Goal: Information Seeking & Learning: Learn about a topic

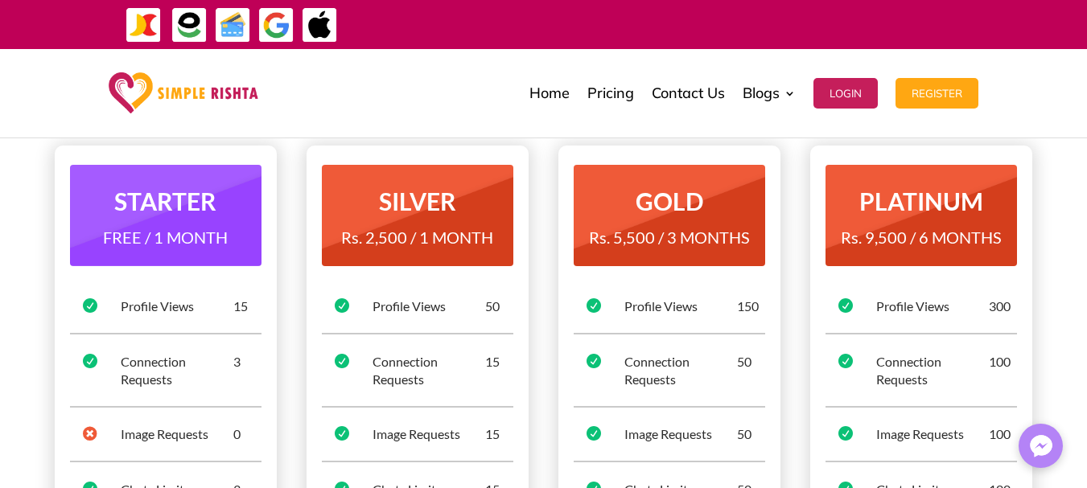
scroll to position [161, 0]
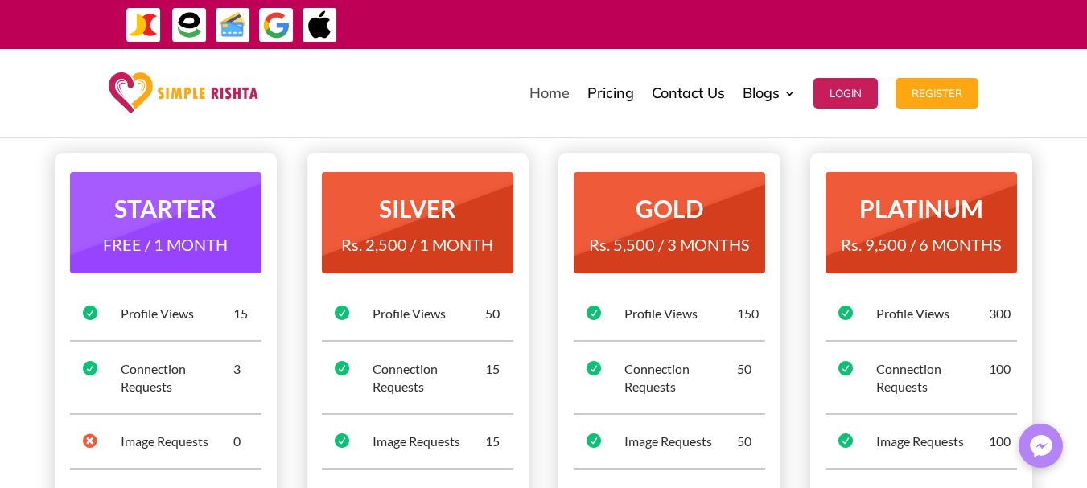
click at [553, 103] on link "Home" at bounding box center [549, 93] width 40 height 80
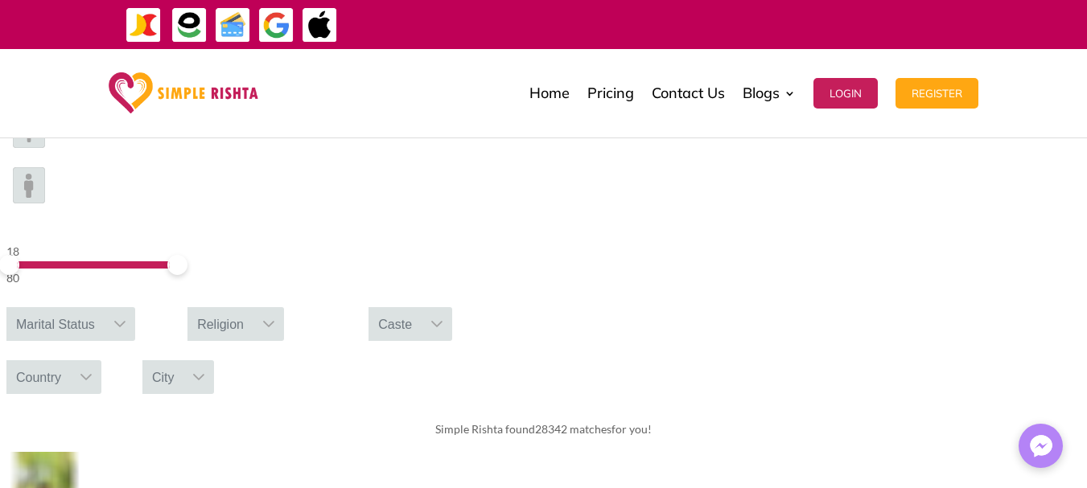
scroll to position [483, 0]
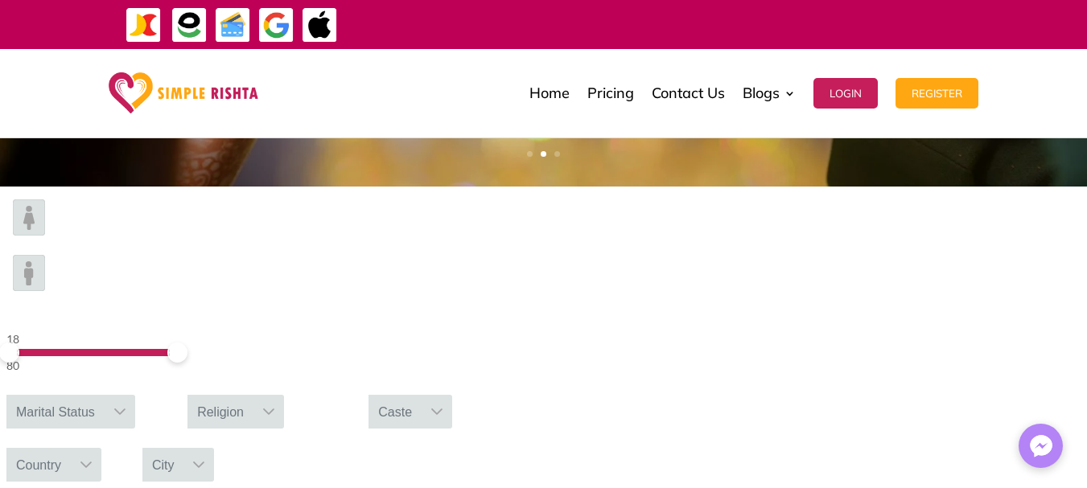
click at [105, 395] on div "Marital Status" at bounding box center [55, 412] width 98 height 34
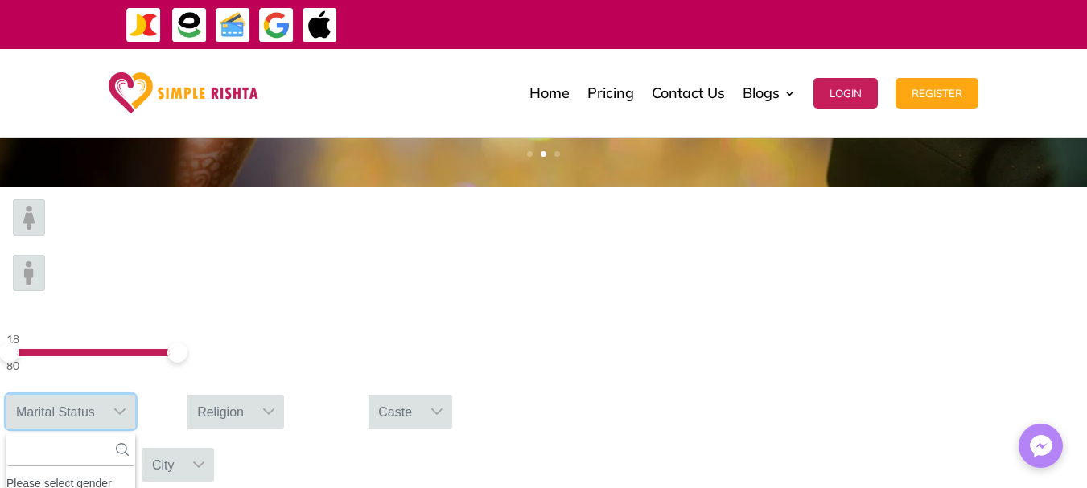
scroll to position [18, 2]
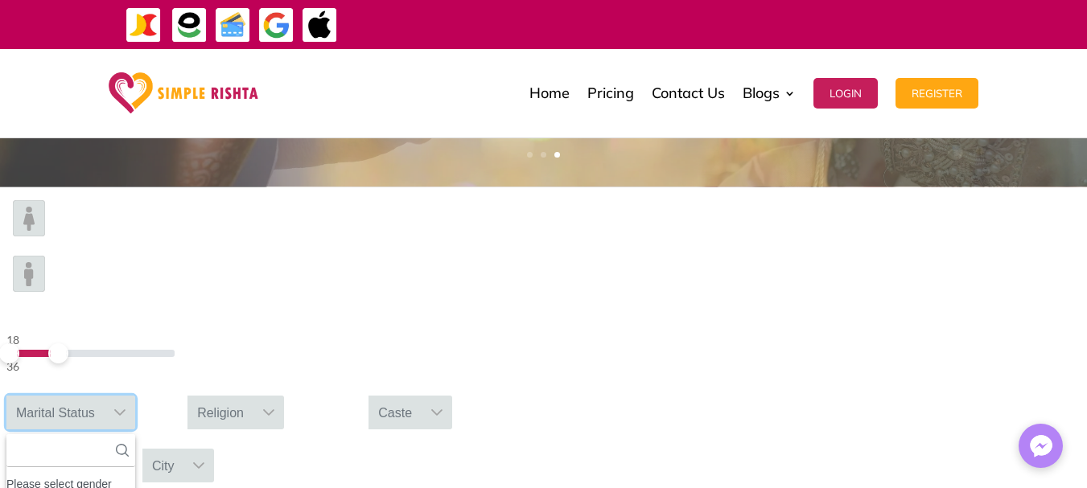
drag, startPoint x: 263, startPoint y: 245, endPoint x: 216, endPoint y: 249, distance: 46.8
click at [68, 343] on span at bounding box center [58, 353] width 20 height 20
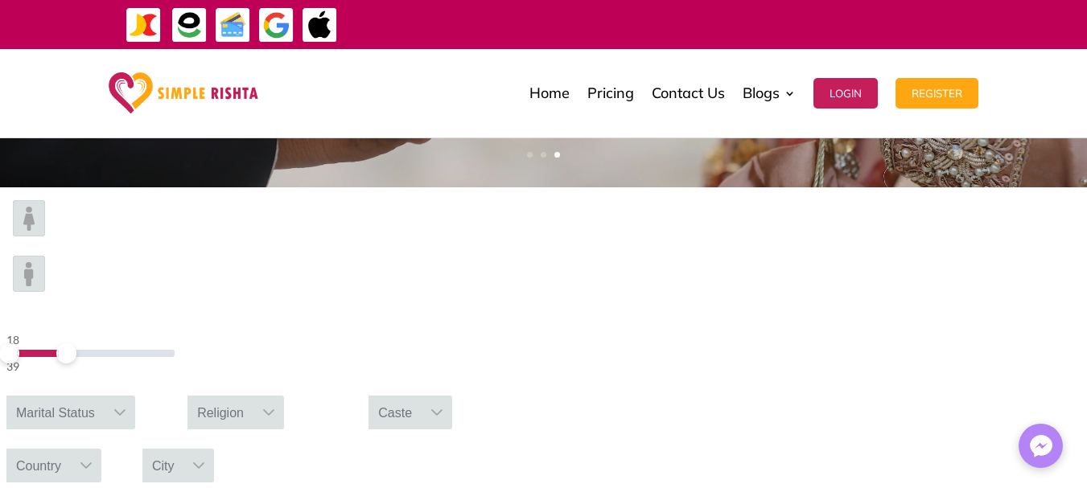
click at [105, 396] on div "Marital Status" at bounding box center [55, 413] width 98 height 34
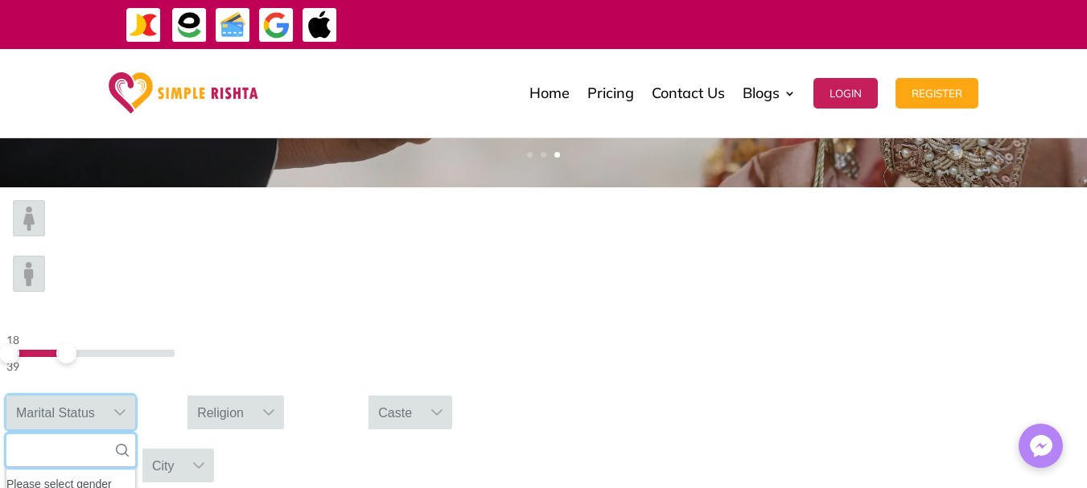
click at [135, 434] on input "text" at bounding box center [70, 450] width 129 height 33
type input "***"
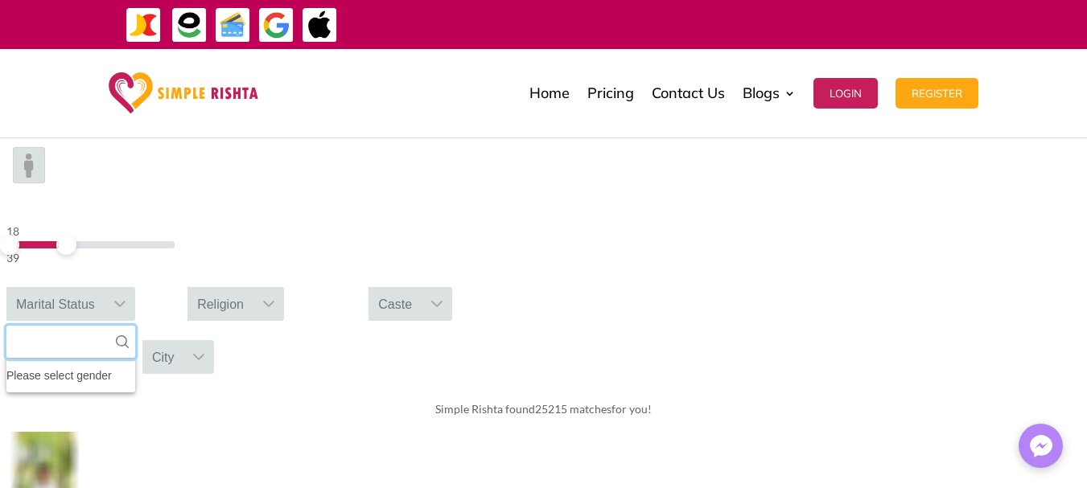
scroll to position [563, 0]
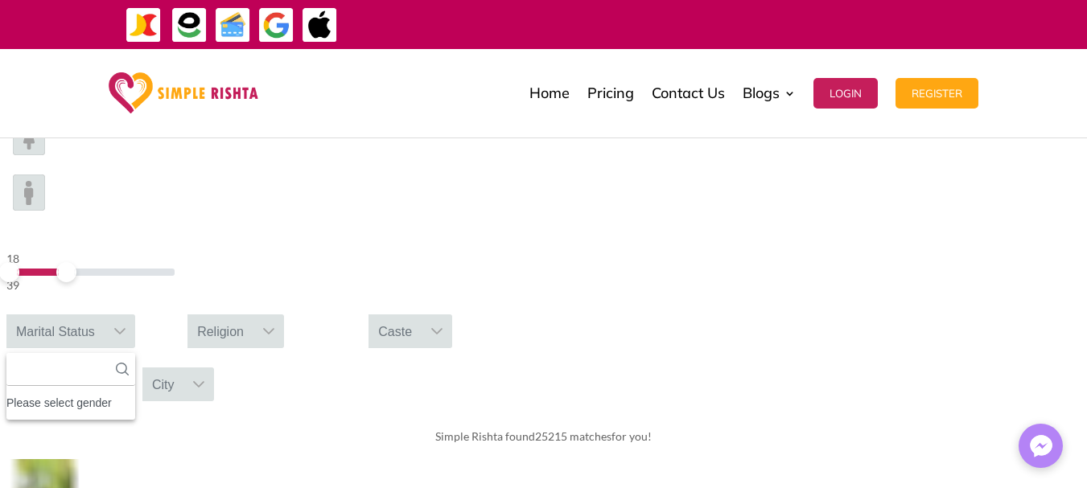
click at [105, 314] on div "Marital Status" at bounding box center [55, 331] width 98 height 34
click at [253, 314] on div "Religion" at bounding box center [220, 331] width 66 height 34
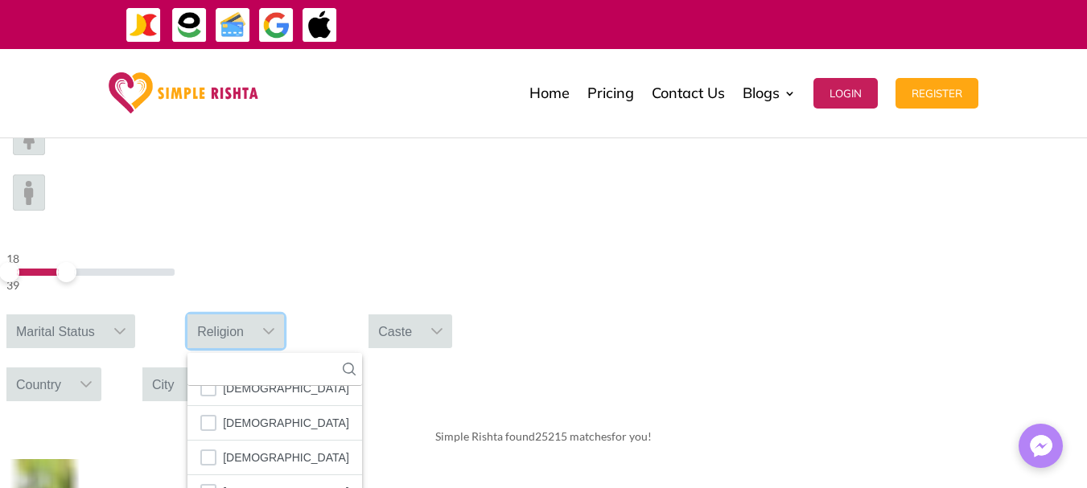
scroll to position [94, 0]
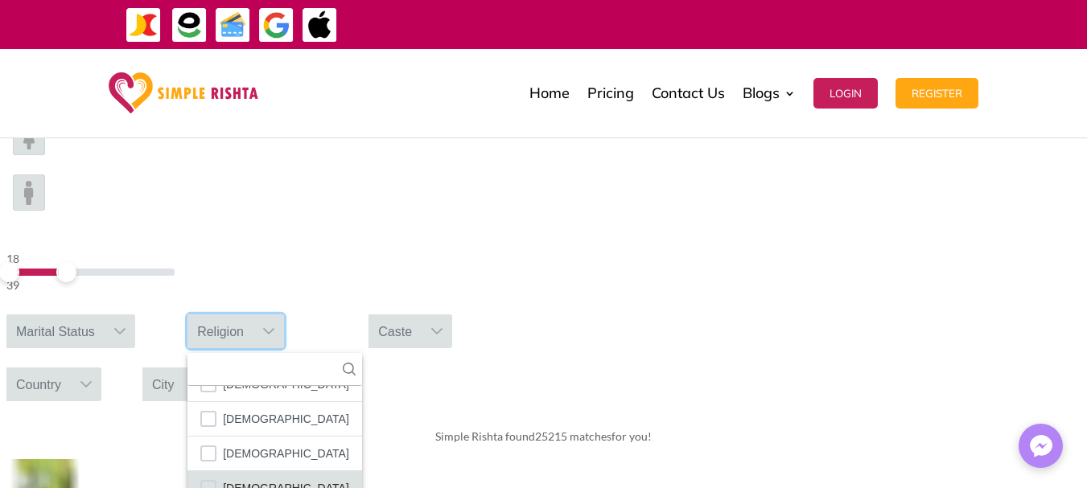
click at [349, 478] on span "[DEMOGRAPHIC_DATA]" at bounding box center [286, 488] width 126 height 21
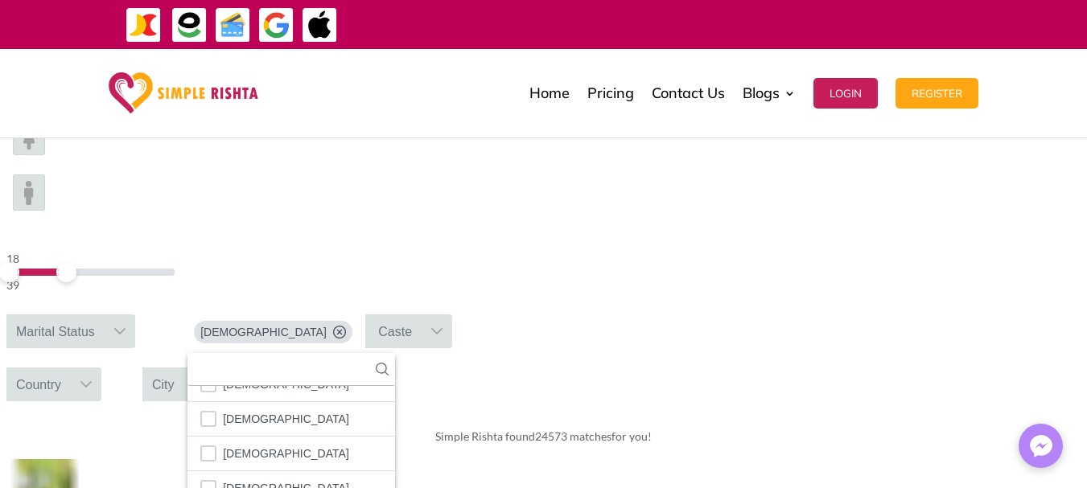
click at [421, 314] on div "Caste" at bounding box center [394, 331] width 53 height 34
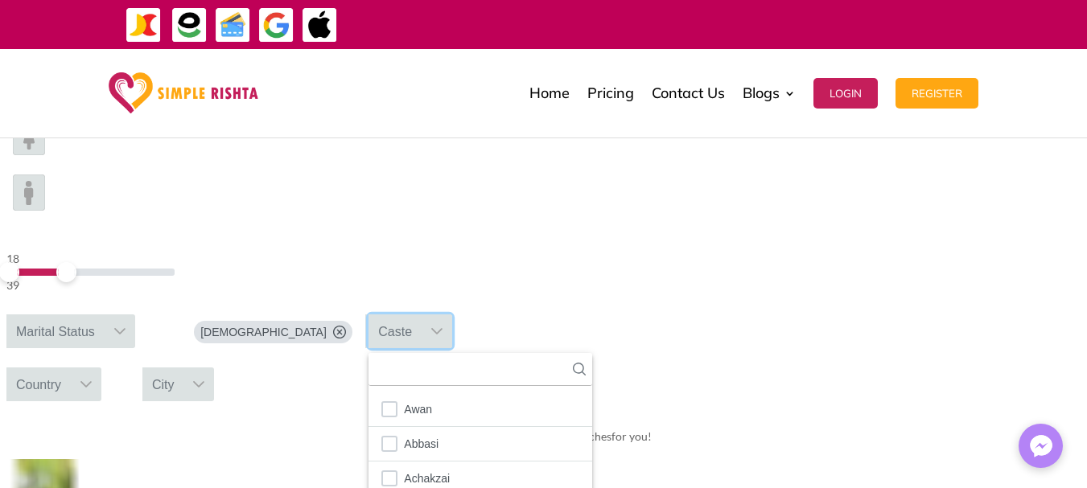
click at [71, 368] on div "Country" at bounding box center [38, 385] width 64 height 34
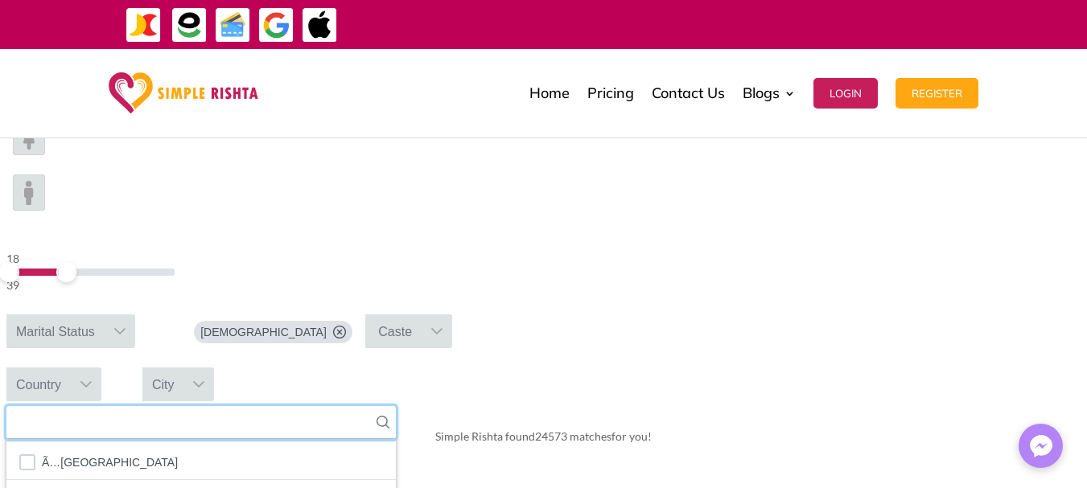
click at [396, 406] on input "text" at bounding box center [200, 422] width 389 height 33
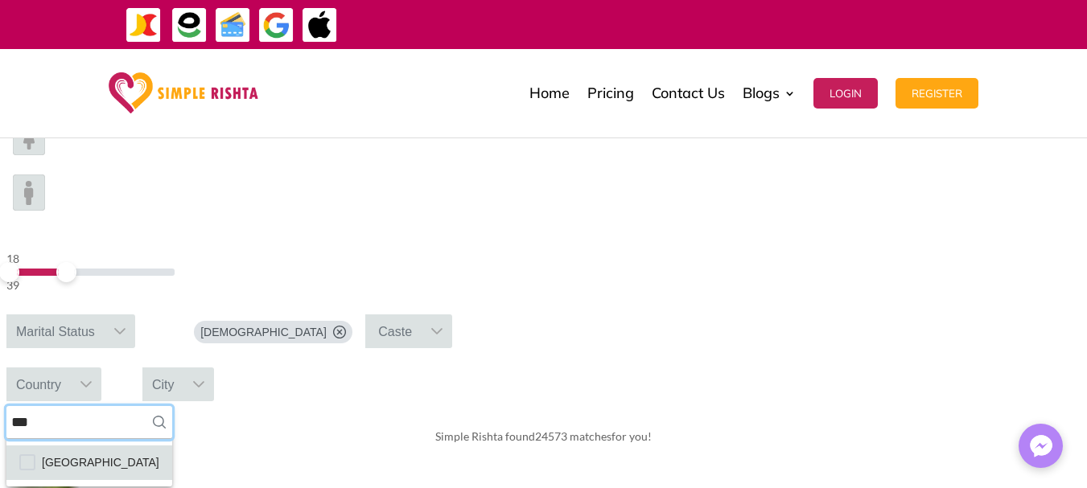
type input "***"
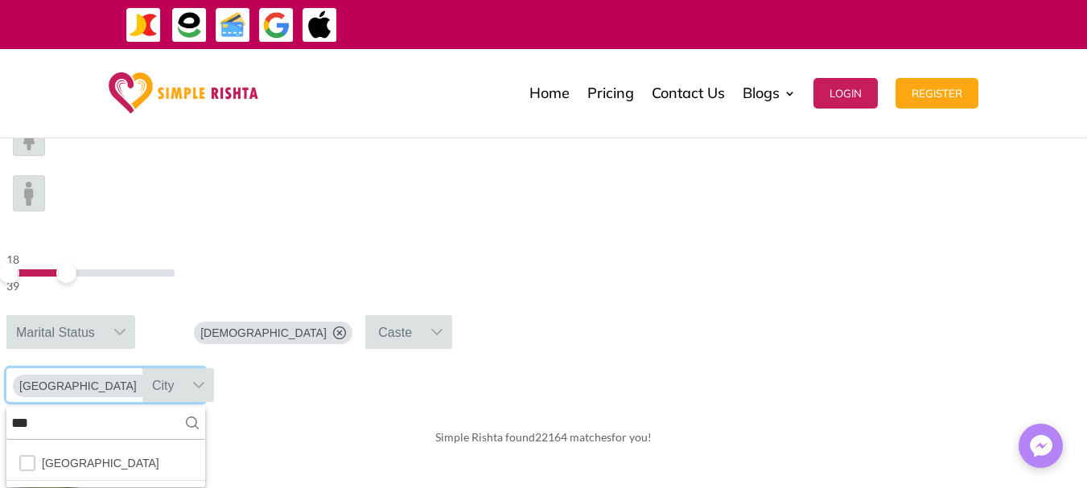
click at [205, 379] on icon at bounding box center [198, 385] width 13 height 13
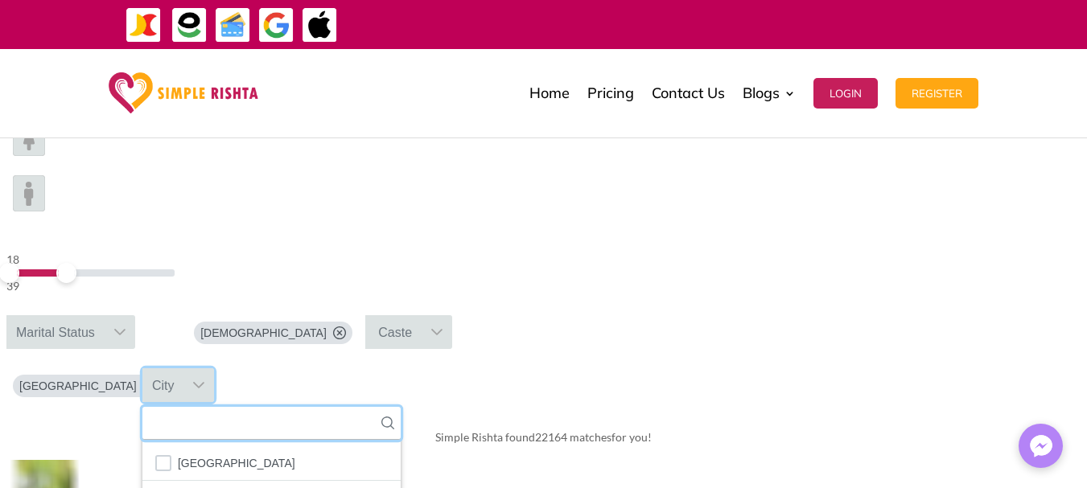
click at [401, 407] on input "text" at bounding box center [271, 423] width 258 height 33
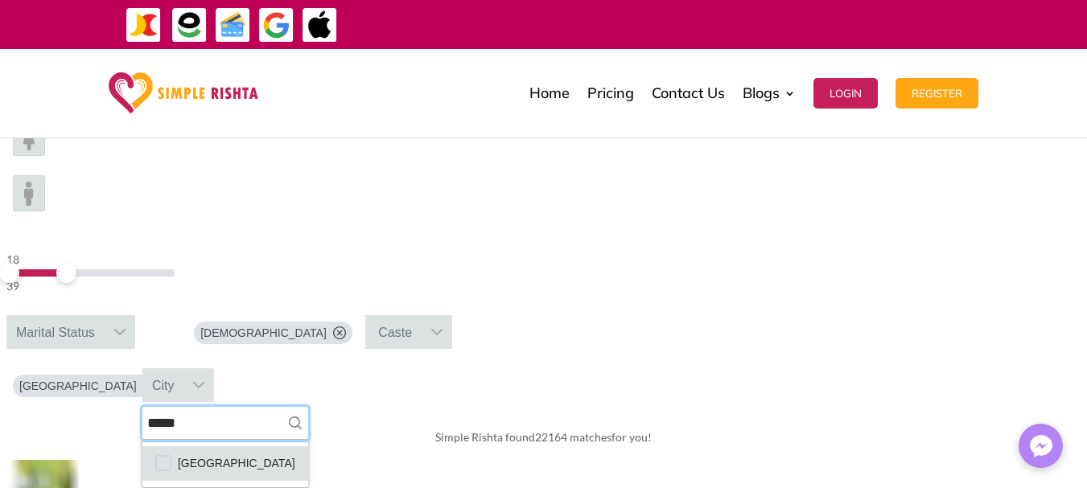
type input "*****"
click at [295, 453] on span "[GEOGRAPHIC_DATA]" at bounding box center [236, 463] width 117 height 21
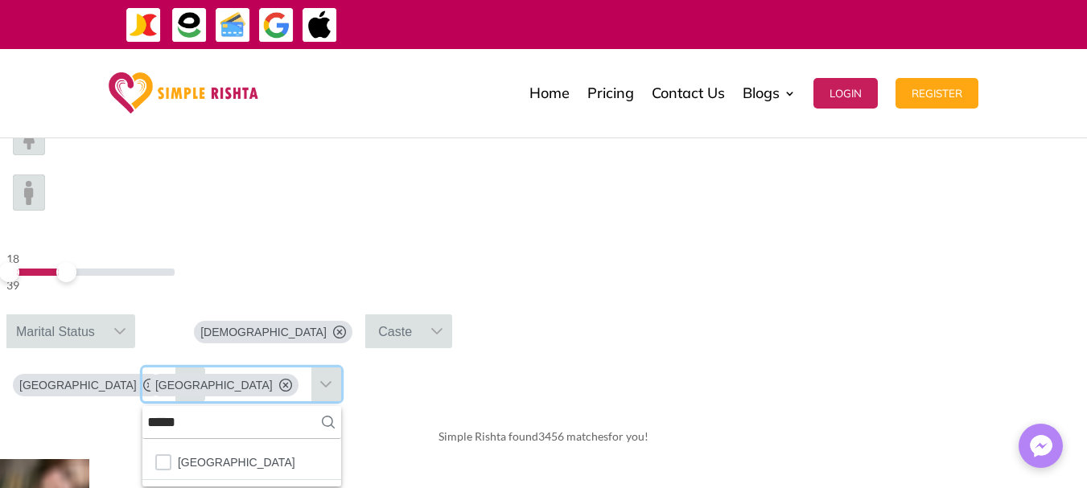
click at [105, 314] on div "Marital Status" at bounding box center [55, 331] width 98 height 34
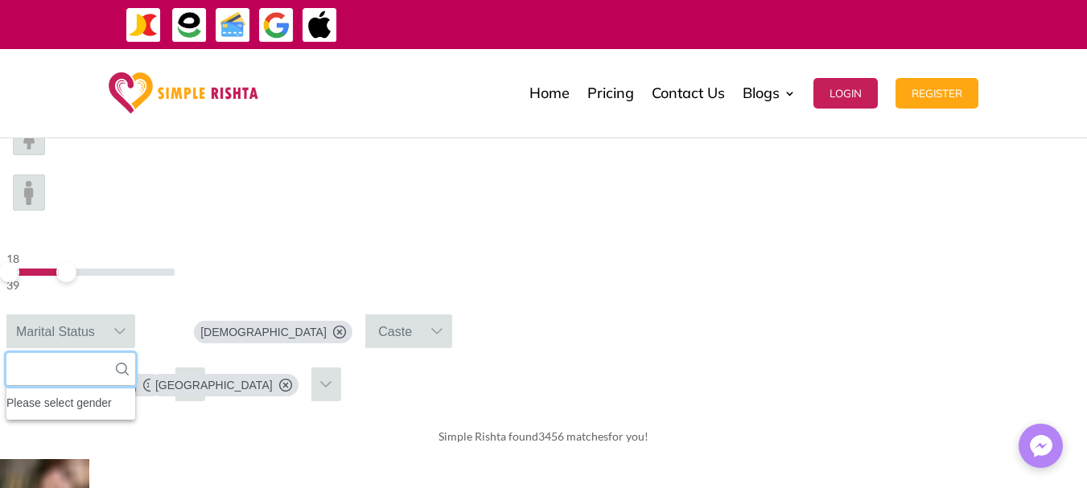
click at [135, 353] on input "text" at bounding box center [70, 369] width 129 height 33
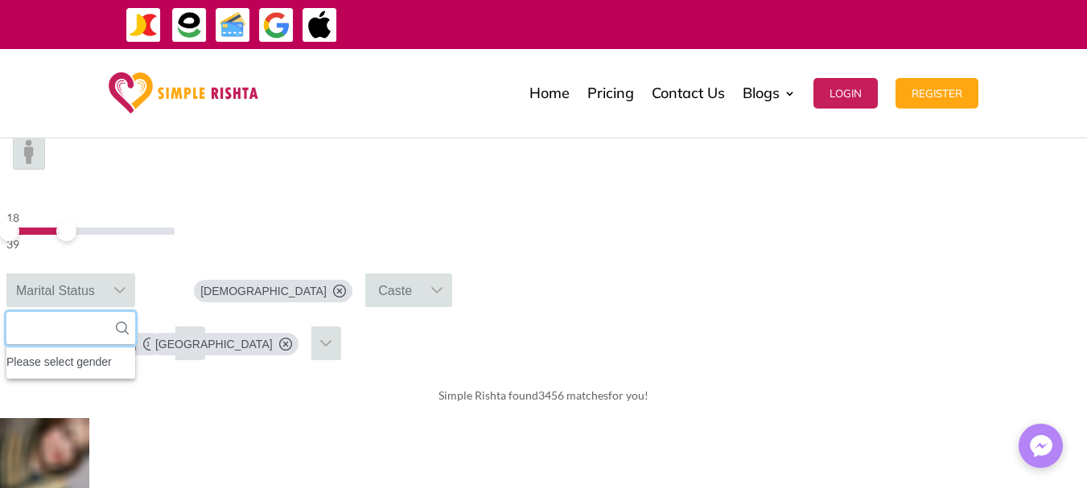
scroll to position [563, 0]
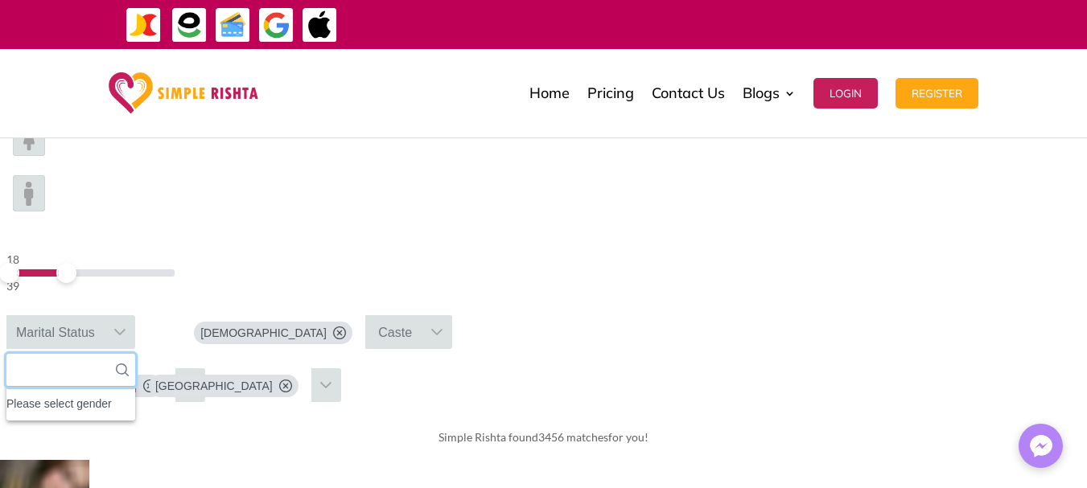
click at [135, 354] on input "text" at bounding box center [70, 370] width 129 height 33
type input "******"
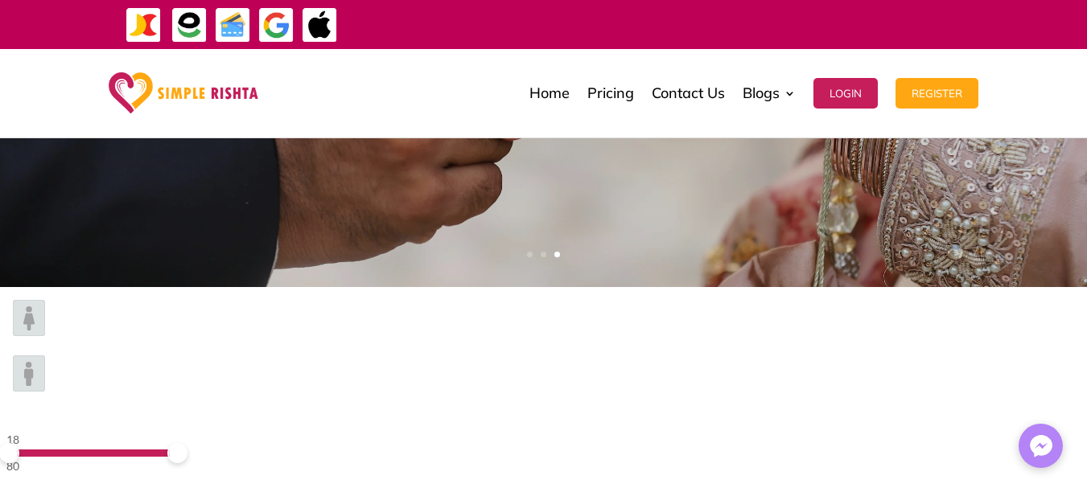
scroll to position [382, 0]
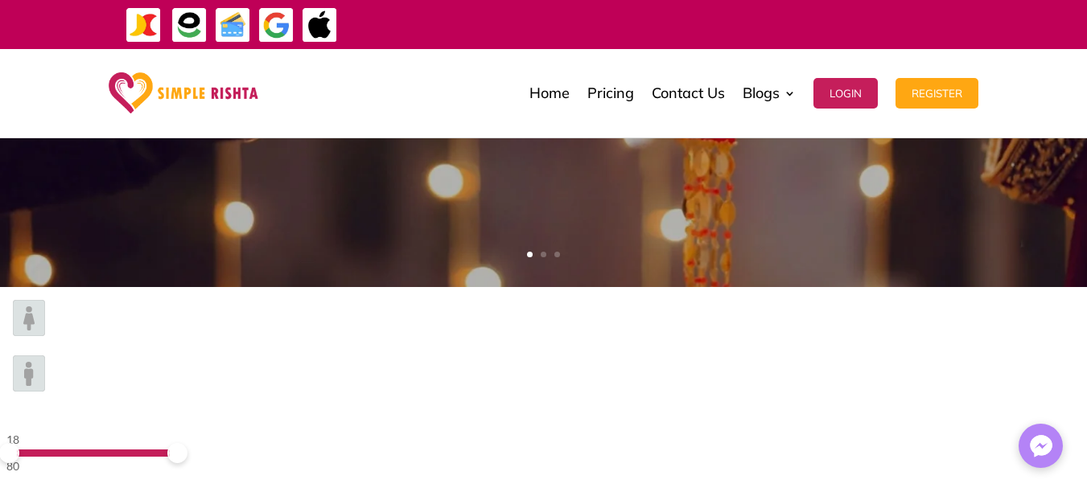
type input "*"
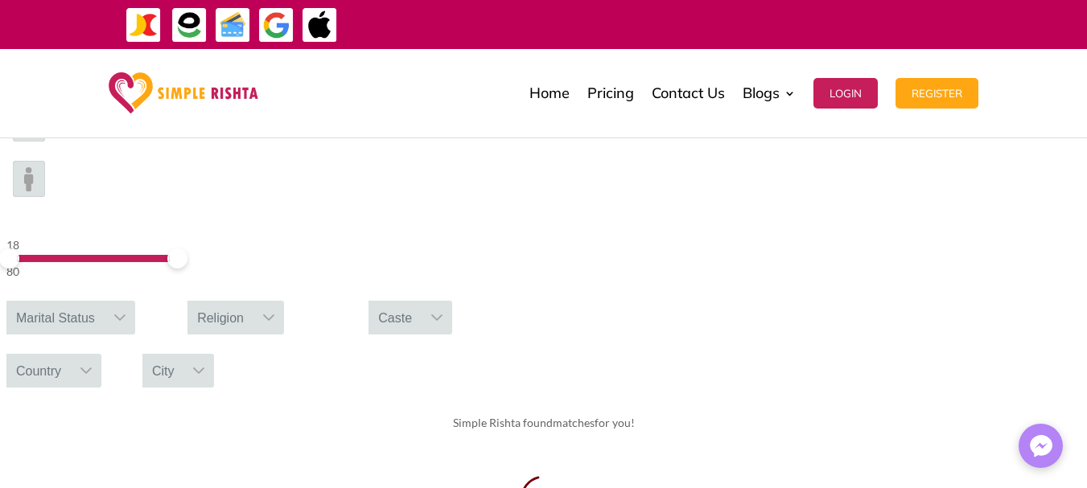
scroll to position [543, 0]
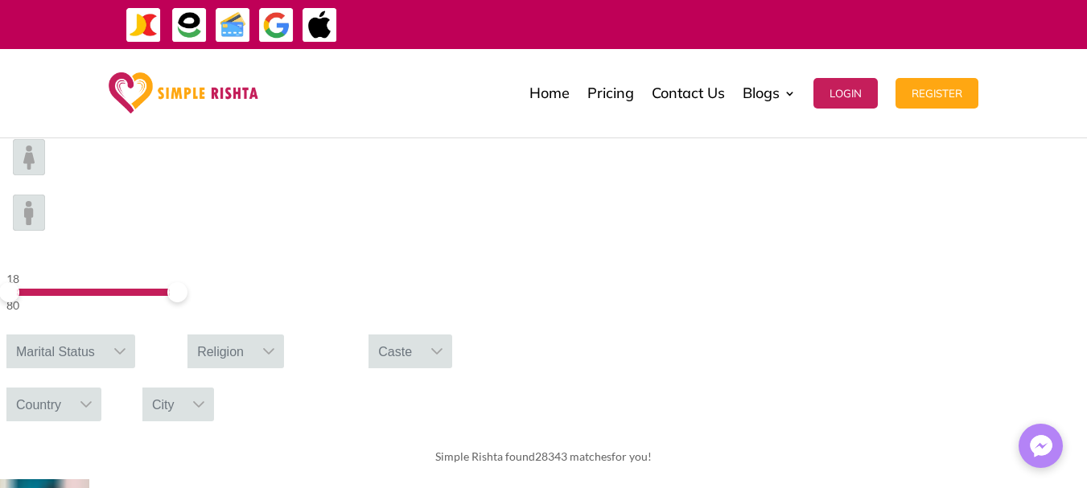
click at [105, 335] on div "Marital Status" at bounding box center [55, 352] width 98 height 34
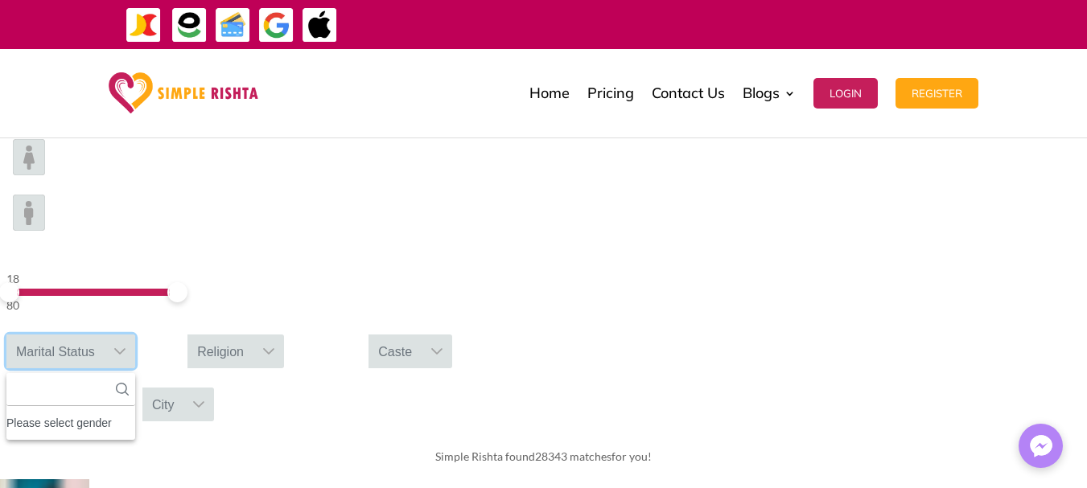
scroll to position [18, 2]
click at [135, 413] on div "Please select gender" at bounding box center [70, 423] width 129 height 21
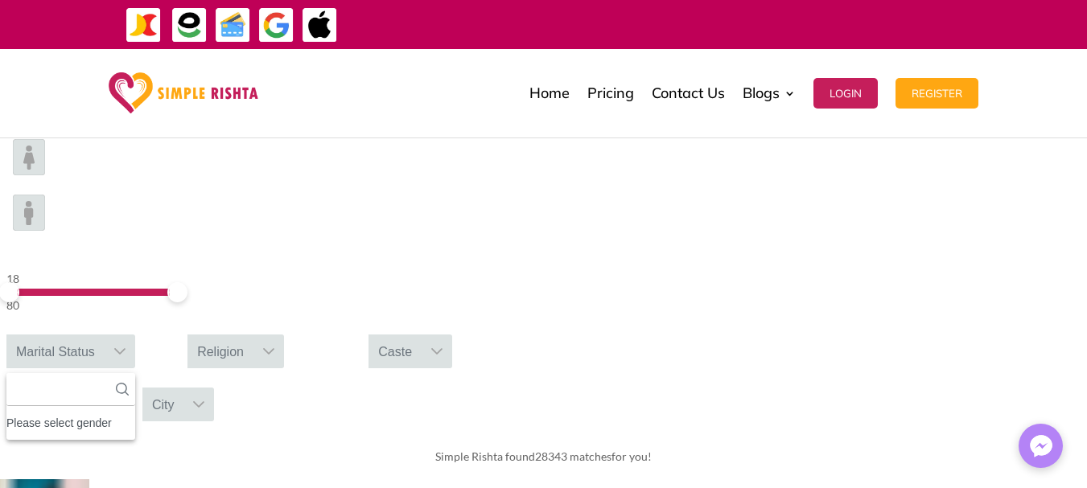
click at [135, 413] on div "Please select gender" at bounding box center [70, 423] width 129 height 21
